Goal: Contribute content: Contribute content

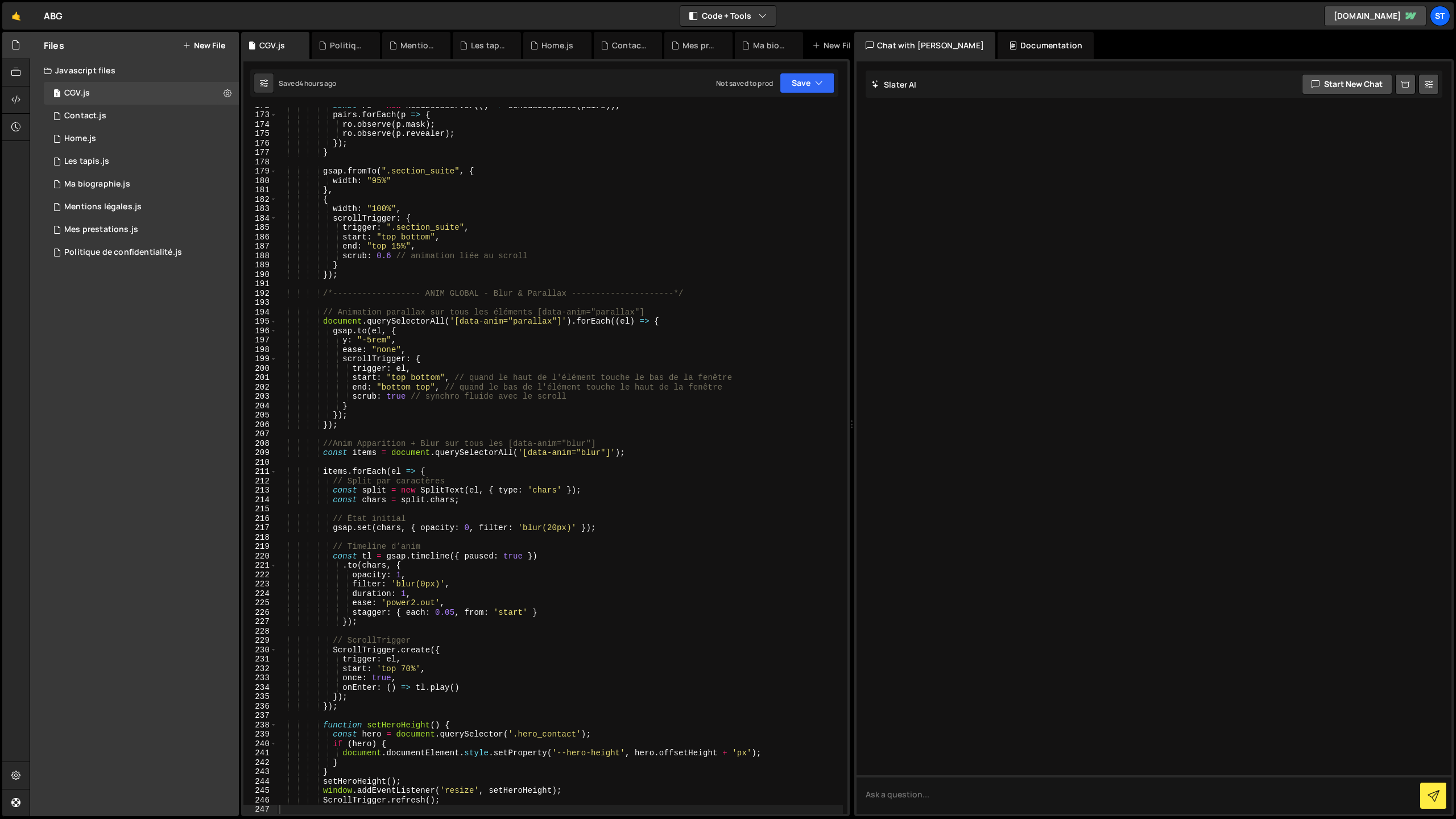
scroll to position [1611, 0]
click at [21, 17] on link "🤙" at bounding box center [16, 16] width 28 height 28
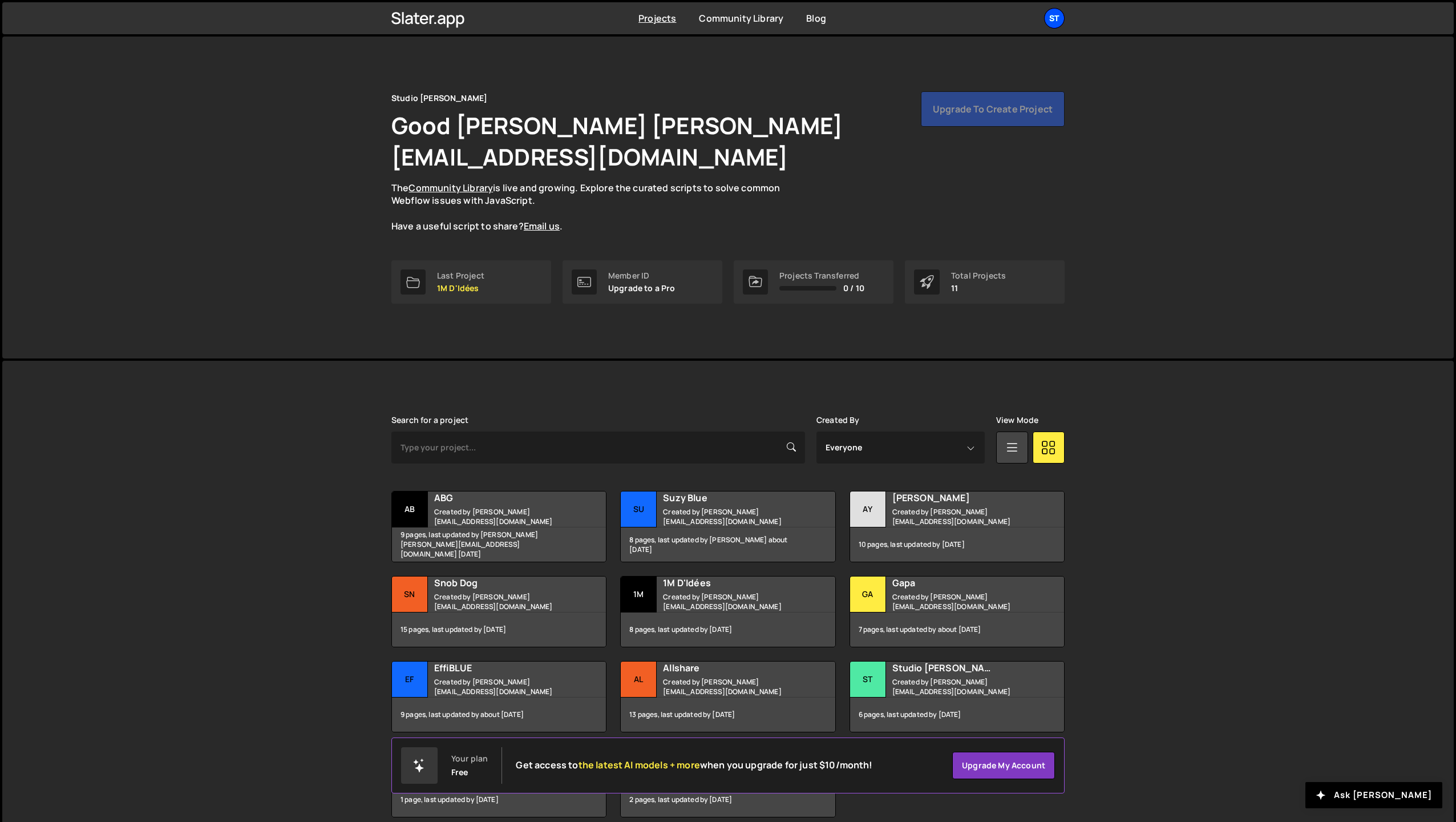
click at [1056, 19] on div "St" at bounding box center [1054, 18] width 21 height 21
click at [971, 122] on button "Logout" at bounding box center [994, 127] width 141 height 20
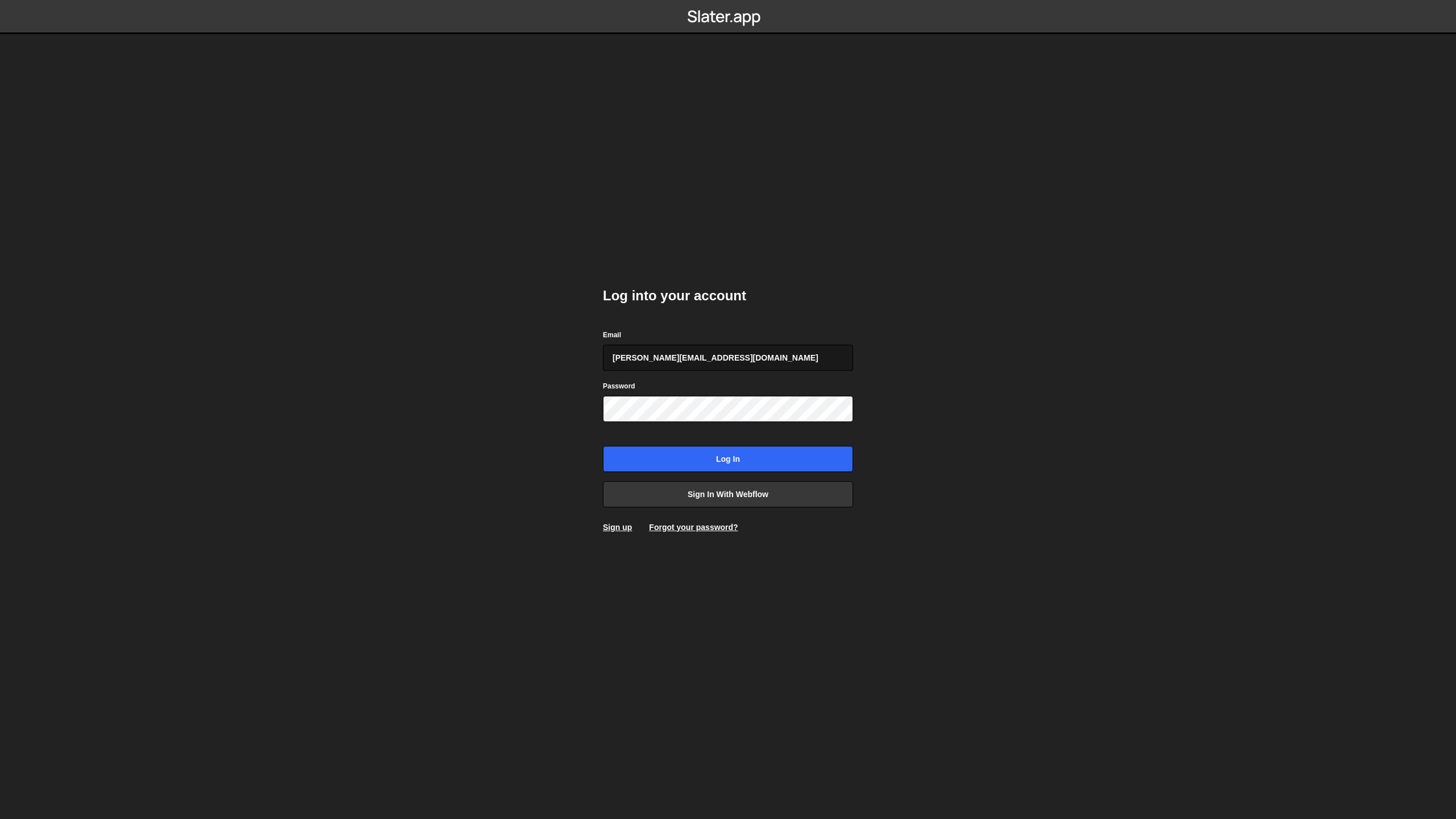
click at [674, 366] on input "jim@studioelias.fr" at bounding box center [728, 357] width 250 height 26
type input "jimzona6@yahoo.fr"
click at [693, 452] on input "Log in" at bounding box center [728, 459] width 250 height 26
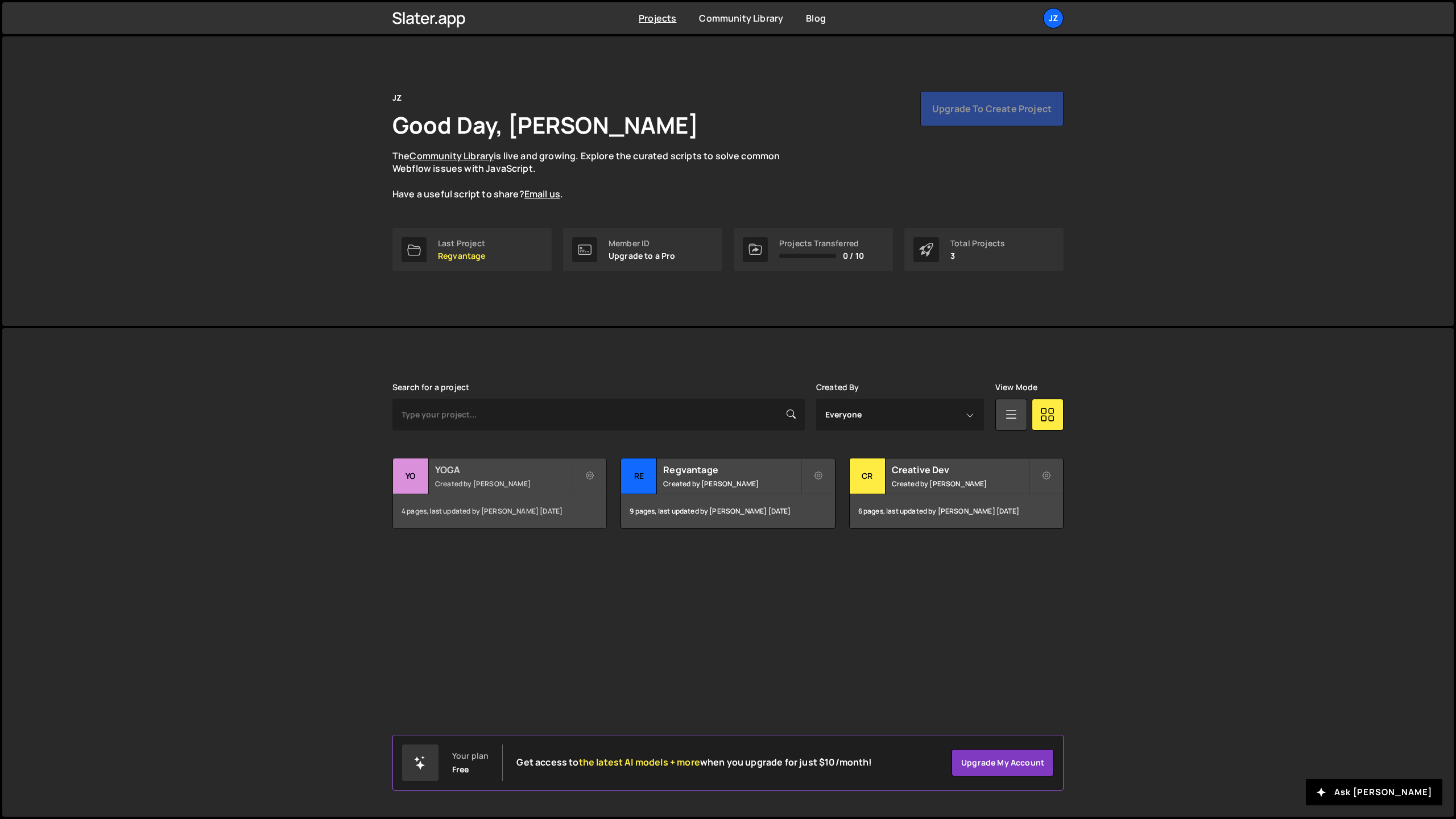
click at [495, 481] on small "Created by Jim Zona" at bounding box center [503, 484] width 137 height 10
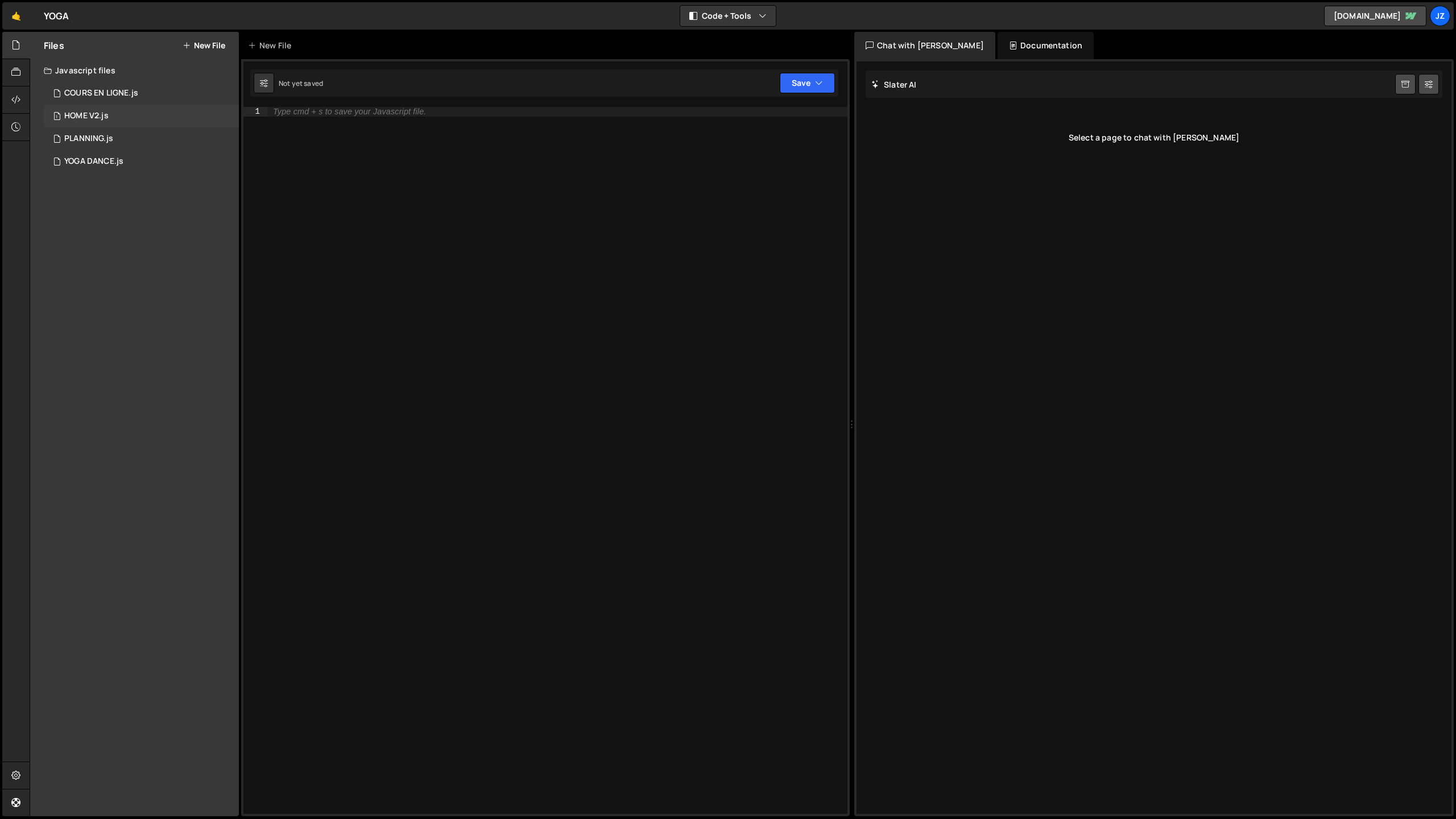
click at [92, 119] on div "HOME V2.js" at bounding box center [87, 116] width 44 height 10
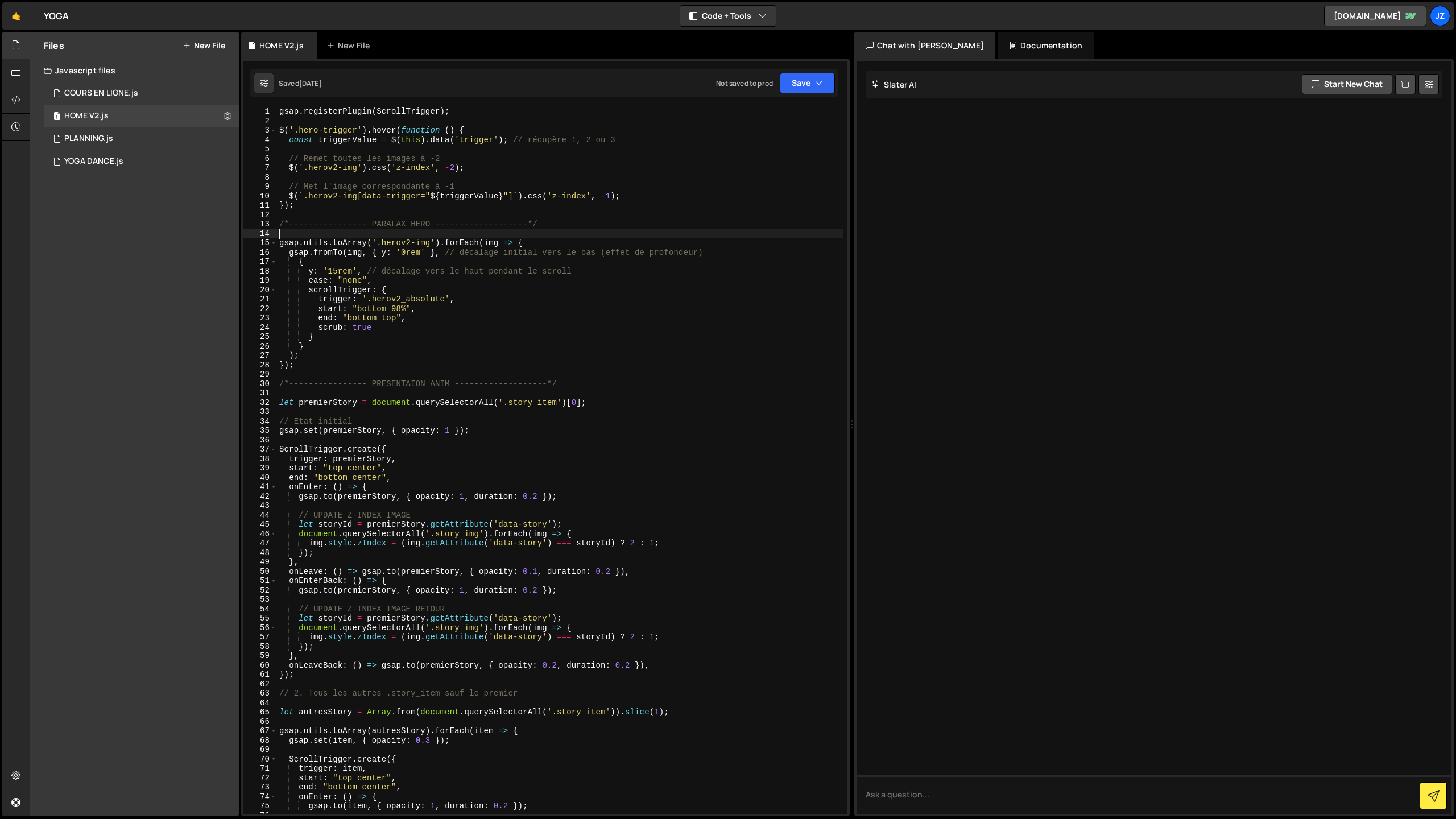
click at [410, 231] on div "gsap . registerPlugin ( ScrollTrigger ) ; $ ( '.hero-trigger' ) . hover ( funct…" at bounding box center [560, 470] width 566 height 726
type textarea "}, "<0.2"); // commence 0.5s APRÈS la fin de l'anim précédente"
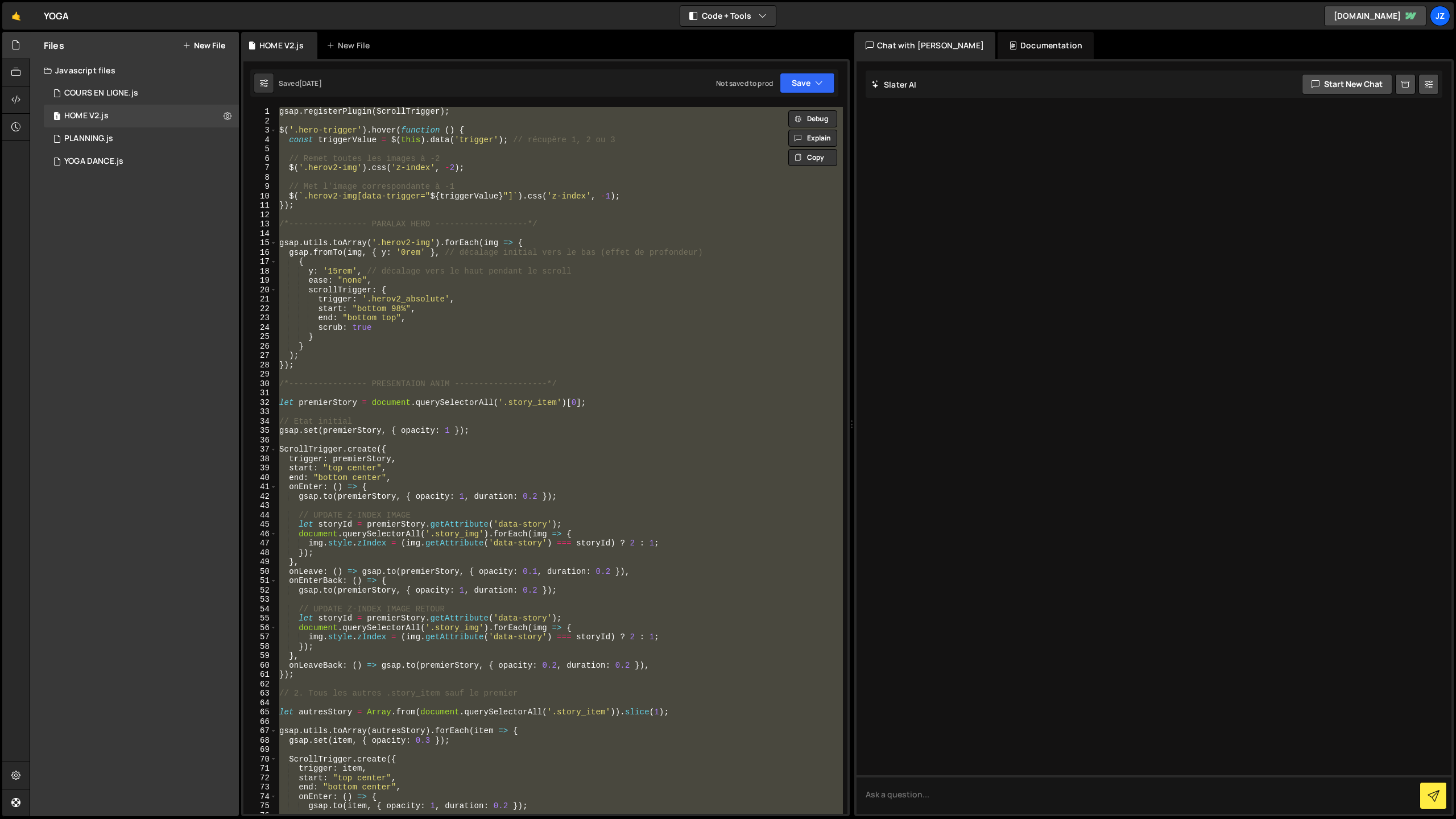
click at [207, 46] on button "New File" at bounding box center [204, 46] width 43 height 9
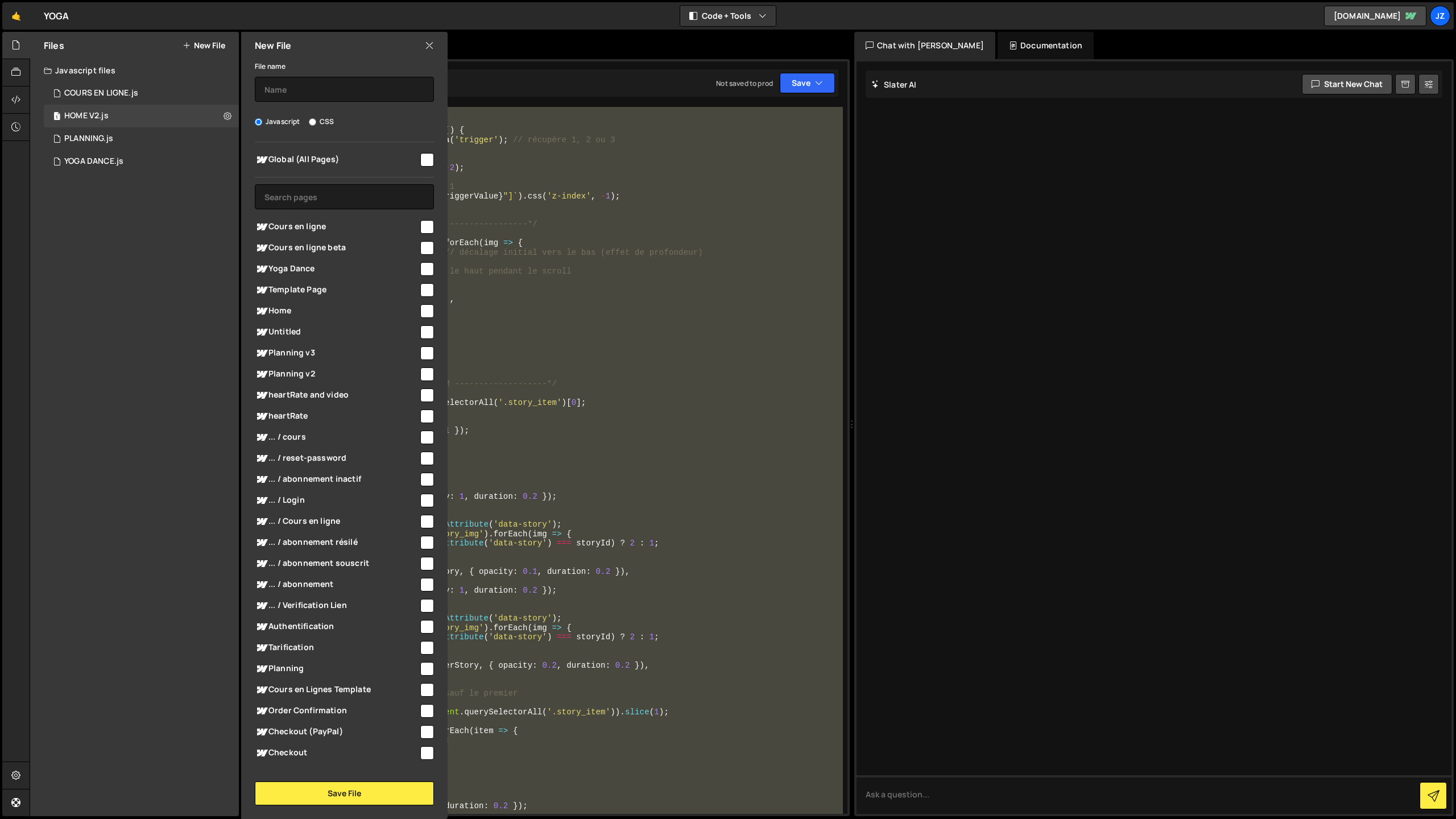
click at [420, 308] on input "checkbox" at bounding box center [427, 312] width 14 height 14
checkbox input "true"
click at [310, 791] on button "Save File" at bounding box center [344, 793] width 179 height 24
click at [283, 83] on input "text" at bounding box center [344, 89] width 179 height 25
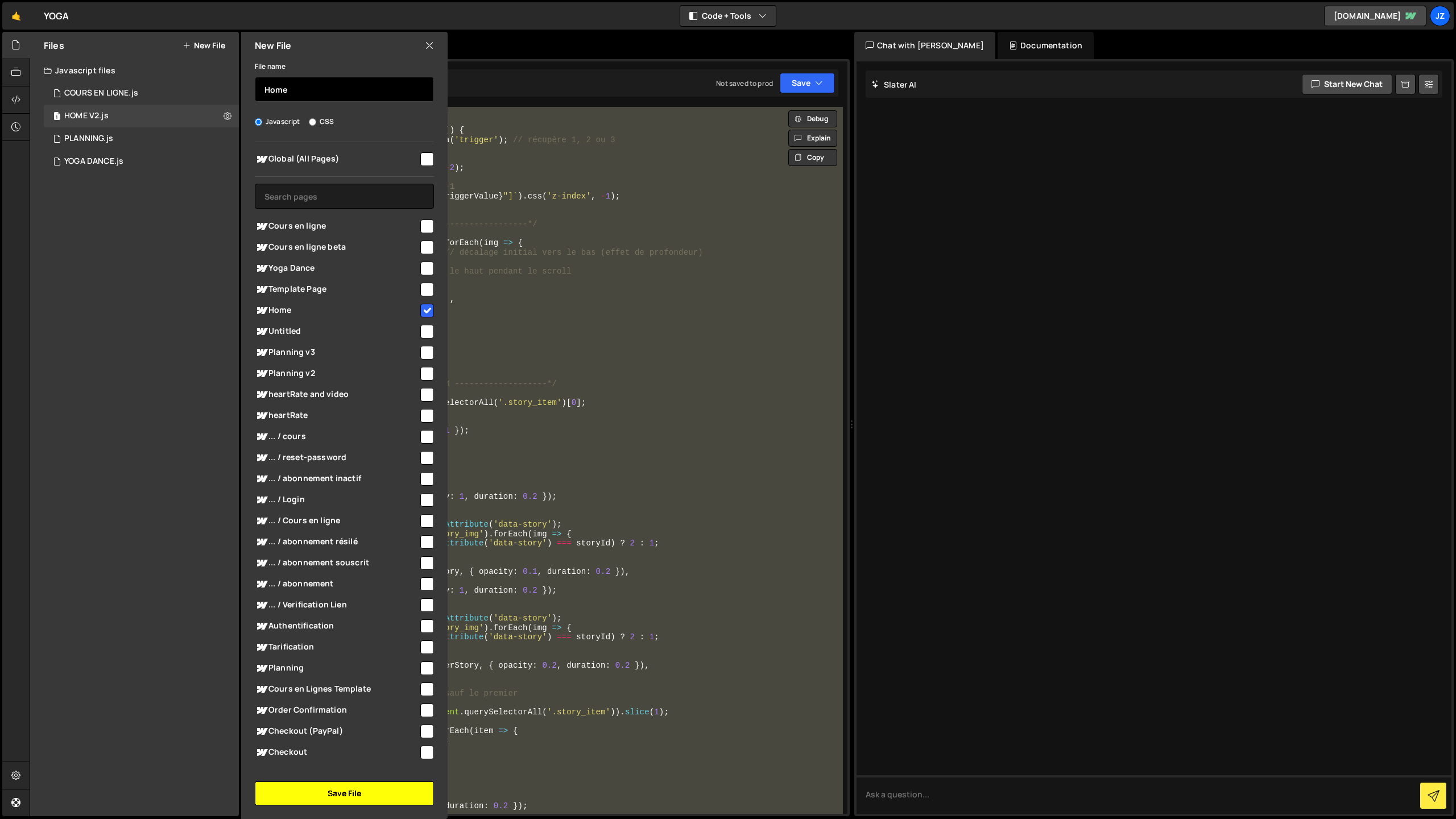
type input "Home"
click at [331, 794] on button "Save File" at bounding box center [344, 793] width 179 height 24
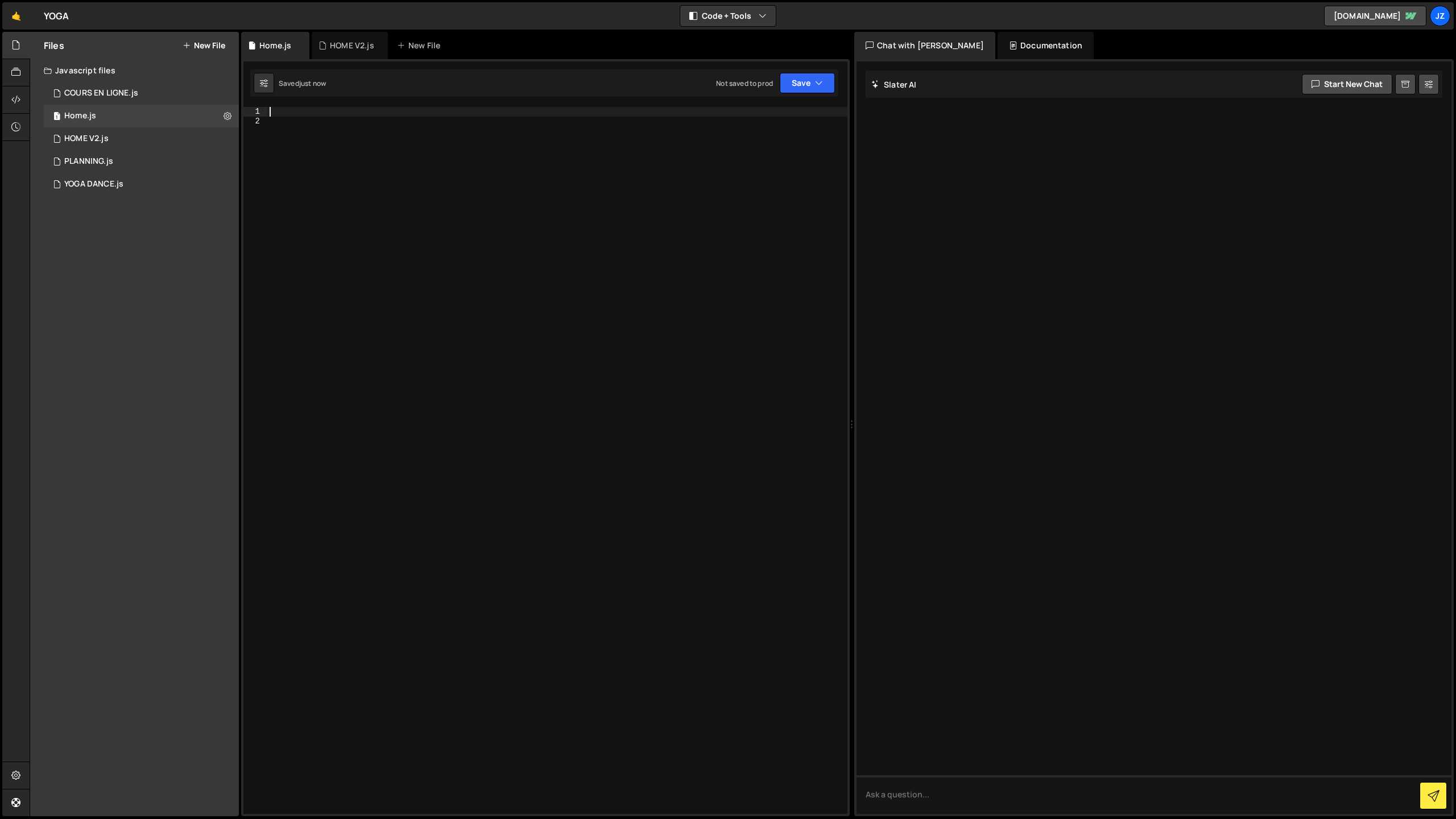
click at [294, 115] on div at bounding box center [557, 470] width 580 height 726
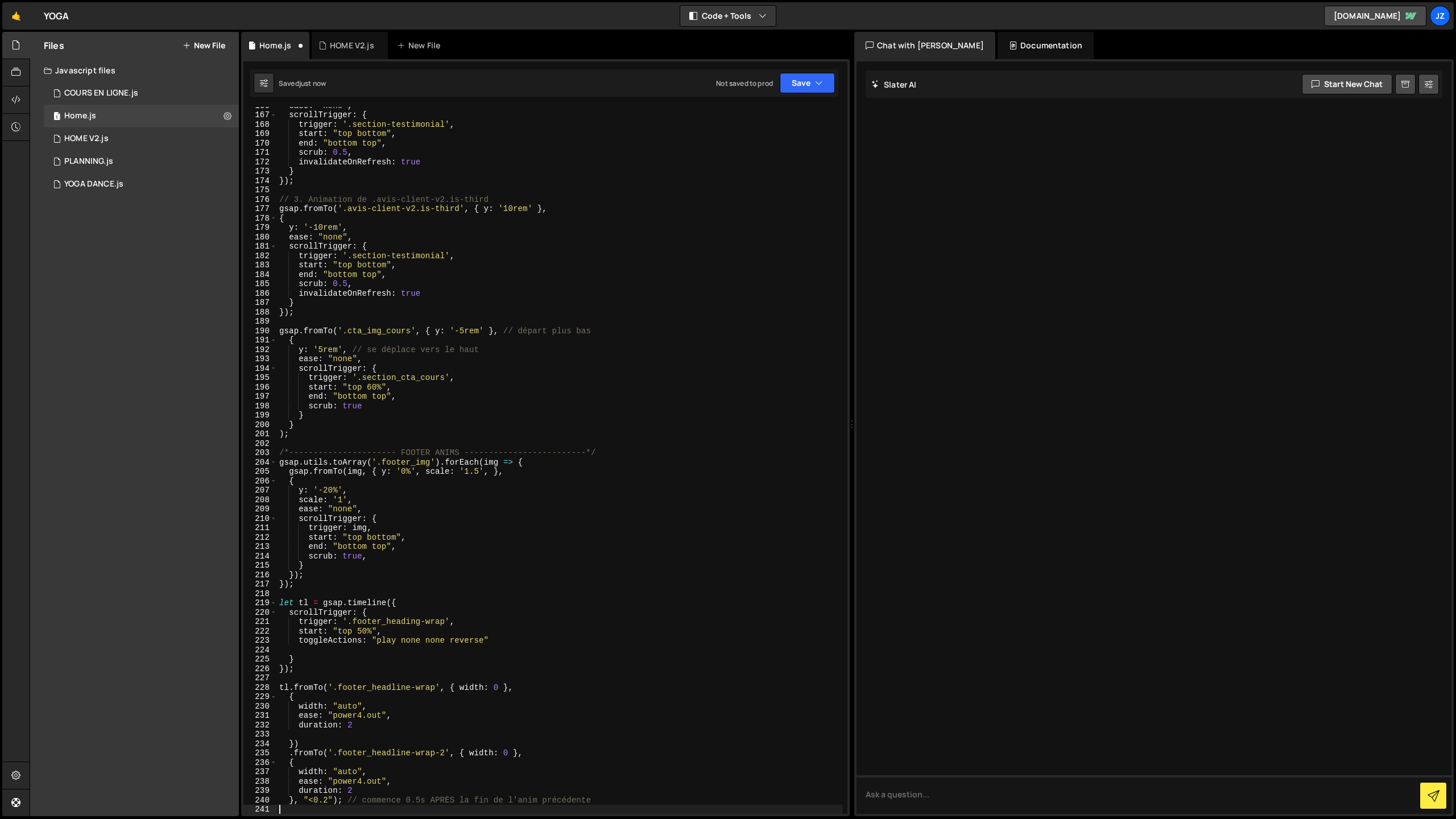
scroll to position [1555, 0]
click at [802, 82] on button "Save" at bounding box center [808, 83] width 55 height 21
click at [756, 121] on div "just now" at bounding box center [743, 123] width 27 height 10
